Goal: Information Seeking & Learning: Find specific fact

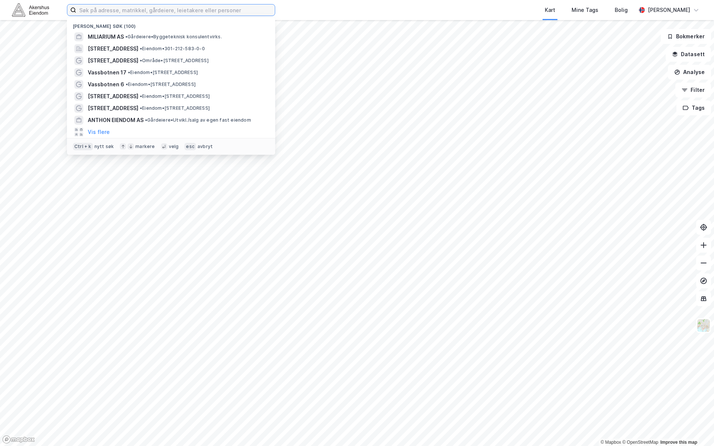
click at [154, 11] on input at bounding box center [175, 9] width 199 height 11
paste input "[PERSON_NAME]"
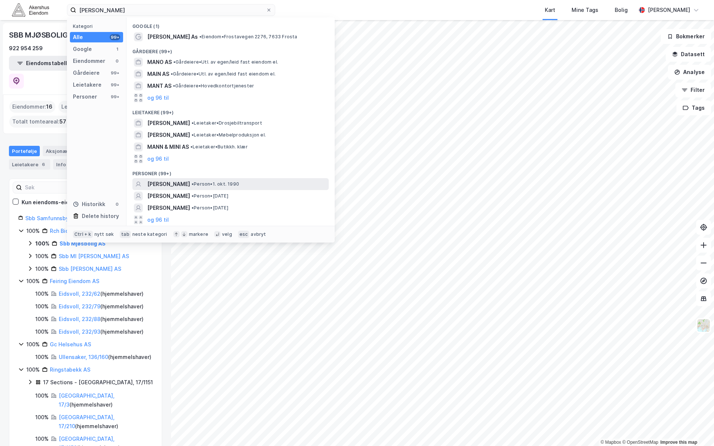
click at [280, 182] on div "[PERSON_NAME] • Person • [DATE]" at bounding box center [237, 184] width 180 height 9
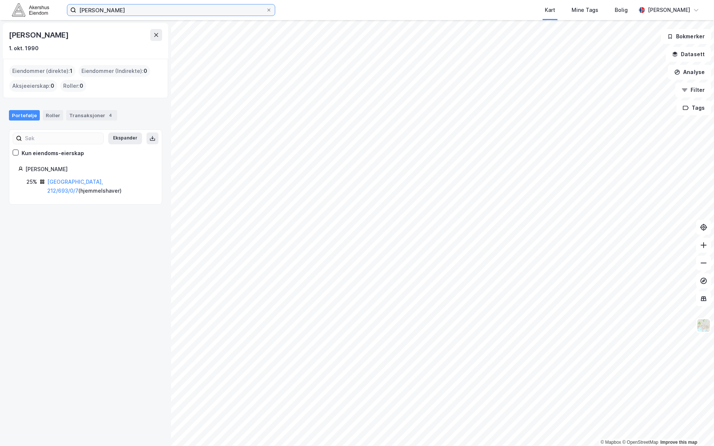
click at [145, 10] on input "[PERSON_NAME]" at bounding box center [171, 9] width 190 height 11
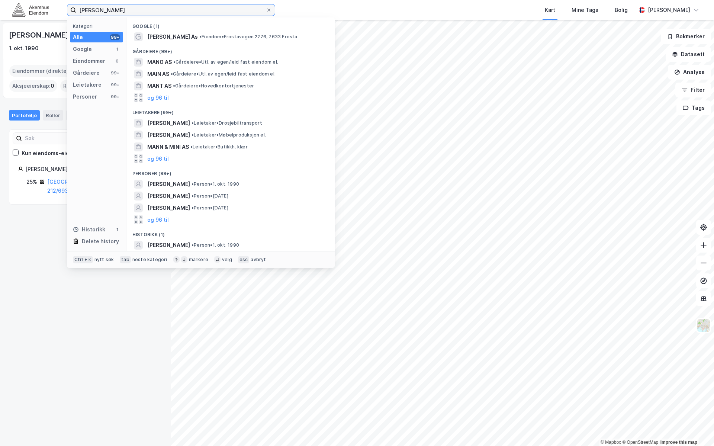
click at [145, 10] on input "[PERSON_NAME]" at bounding box center [171, 9] width 190 height 11
paste input "Simen Cohe"
type input "[PERSON_NAME]"
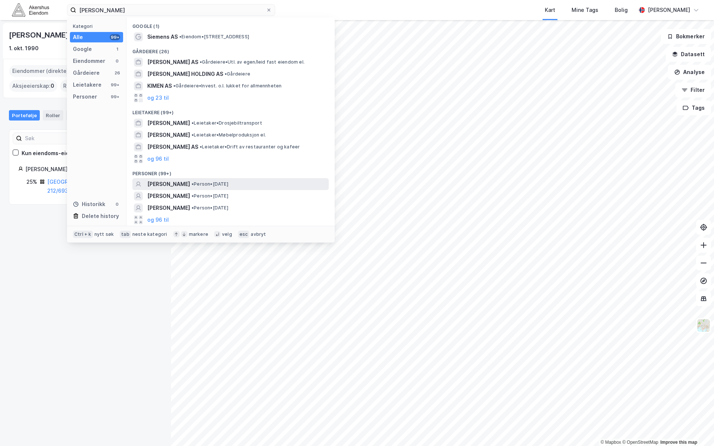
click at [294, 183] on div "[PERSON_NAME] • Person • [DATE]" at bounding box center [237, 184] width 180 height 9
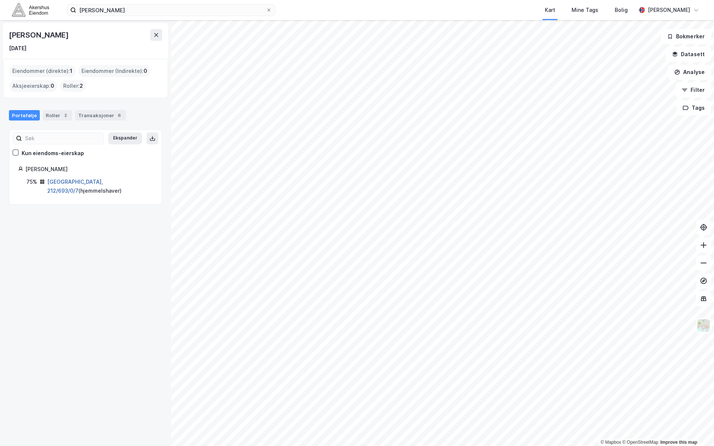
click at [71, 181] on link "[GEOGRAPHIC_DATA], 212/693/0/7" at bounding box center [75, 185] width 56 height 15
